Goal: Find specific page/section

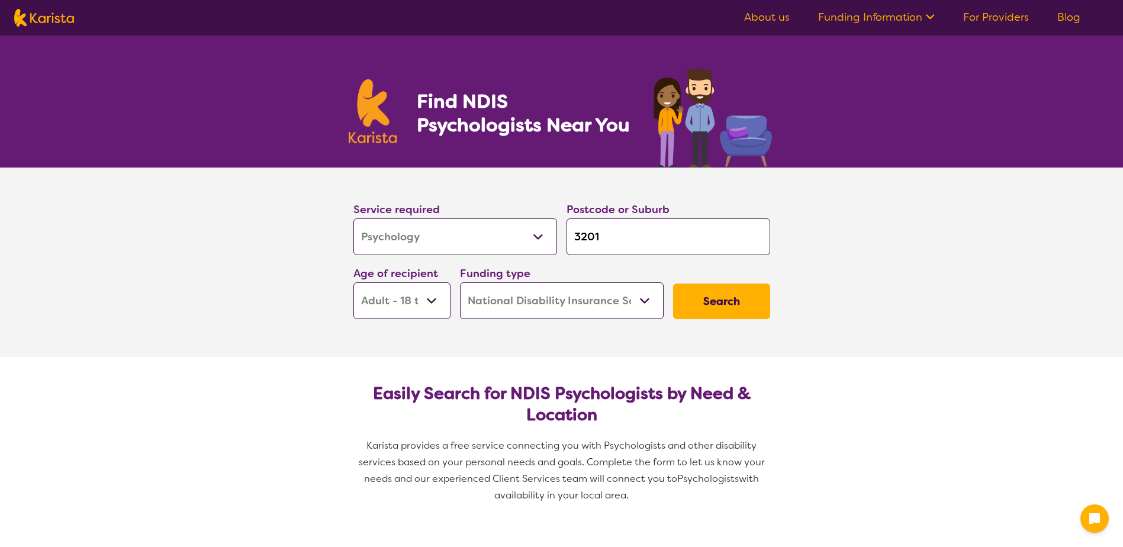
select select "Psychology"
select select "AD"
select select "NDIS"
select select "Psychology"
select select "AD"
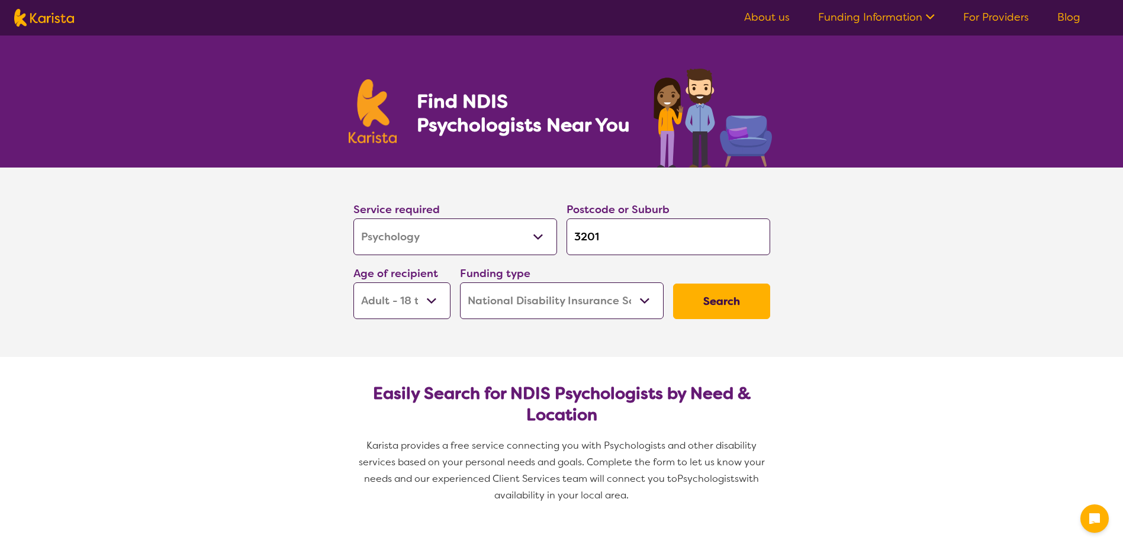
select select "NDIS"
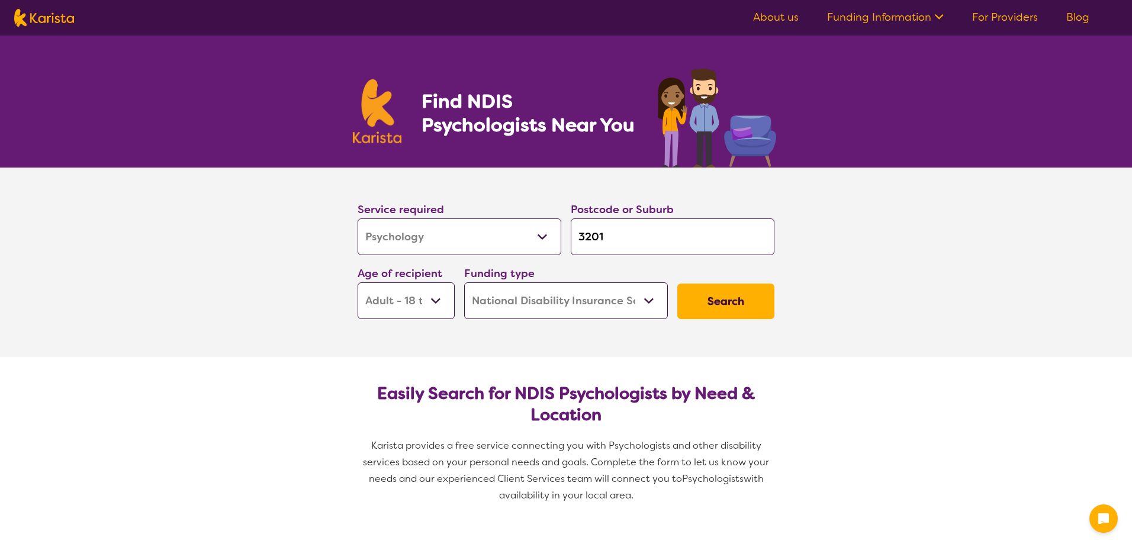
select select "Psychology"
select select "AD"
select select "NDIS"
select select "Psychology"
select select "AD"
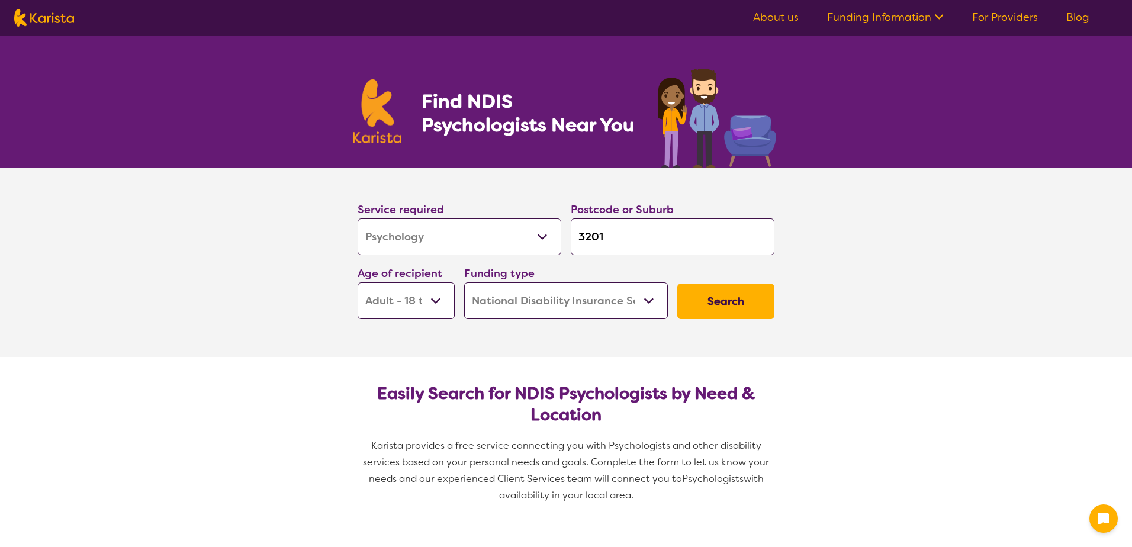
select select "NDIS"
